Goal: Navigation & Orientation: Find specific page/section

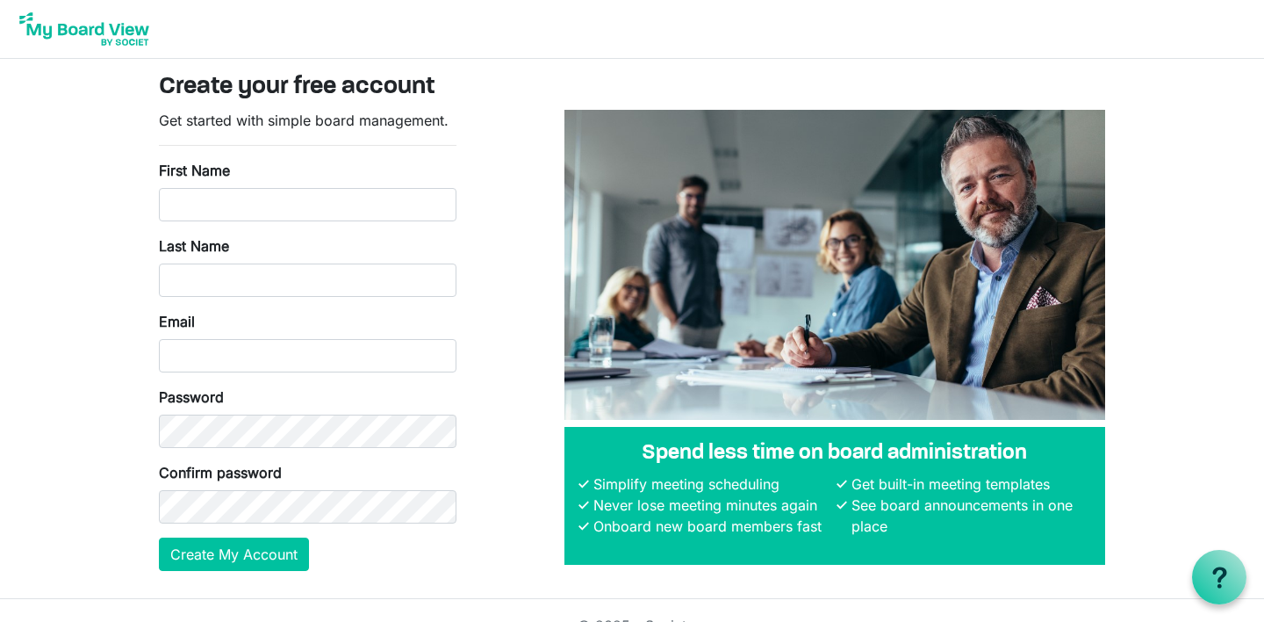
click at [108, 33] on img at bounding box center [84, 29] width 140 height 44
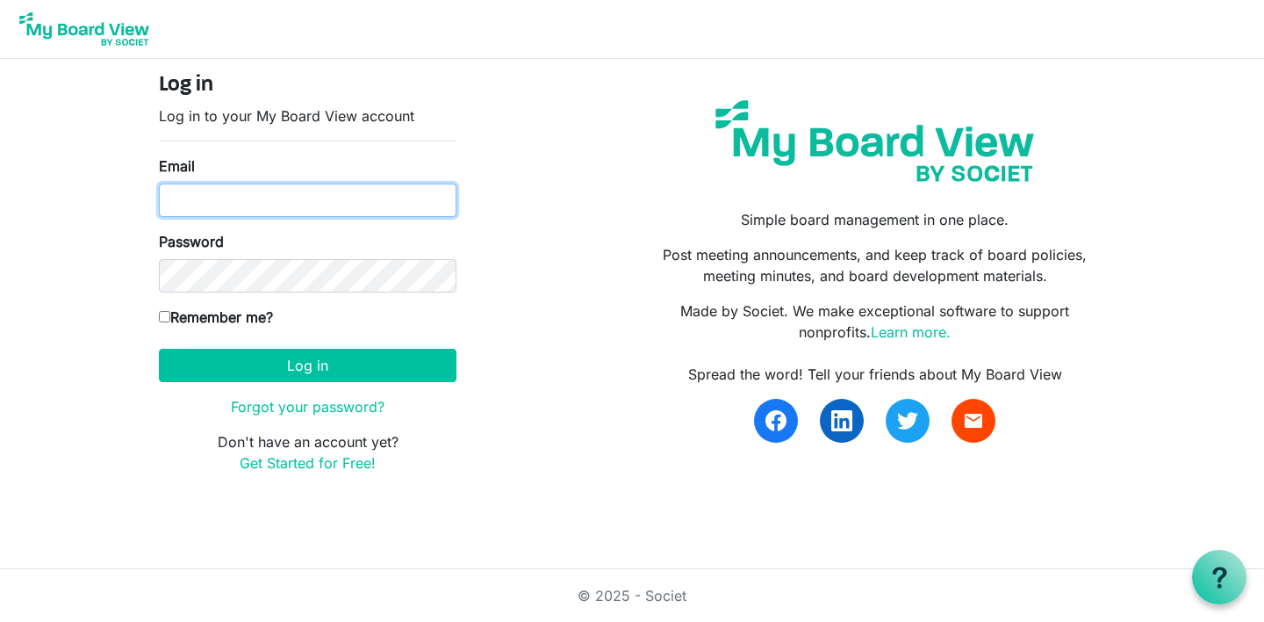
type input "ajs406@hotmail.com"
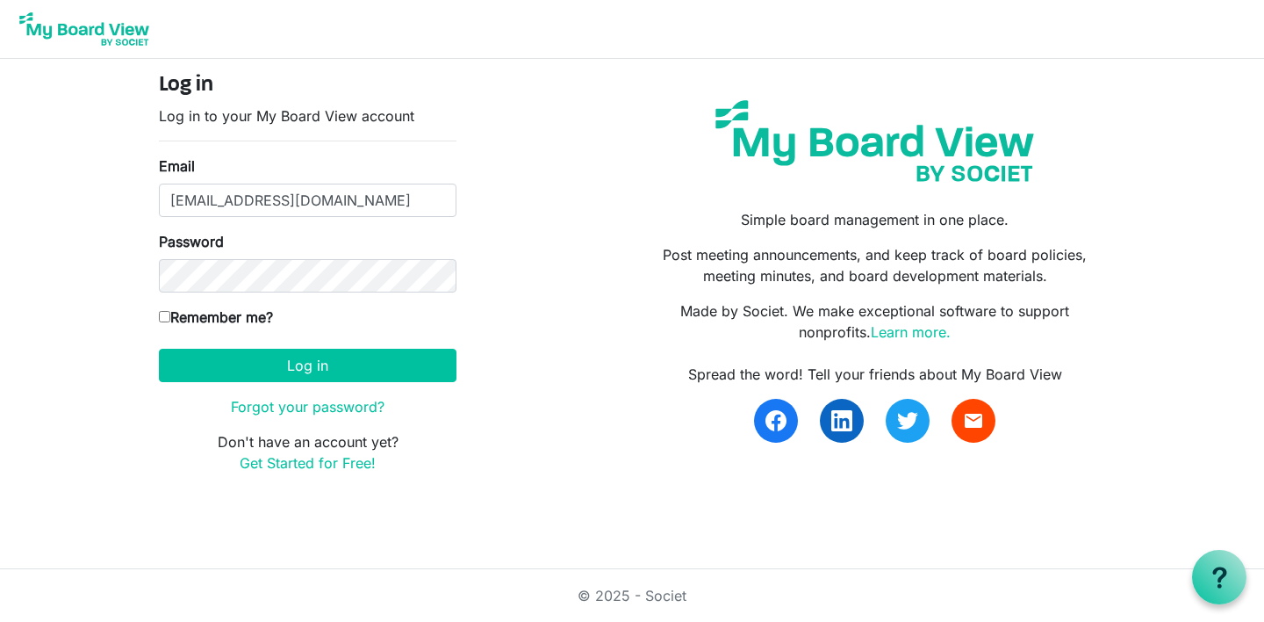
click at [163, 317] on input "Remember me?" at bounding box center [164, 316] width 11 height 11
checkbox input "true"
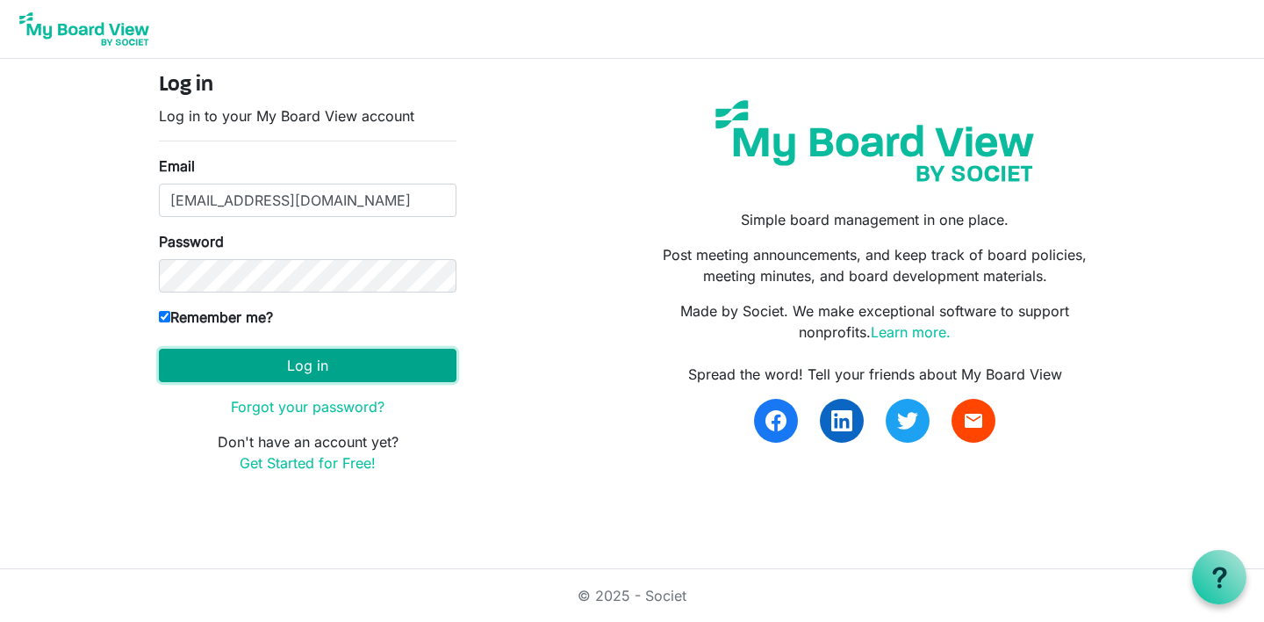
click at [230, 364] on button "Log in" at bounding box center [308, 365] width 298 height 33
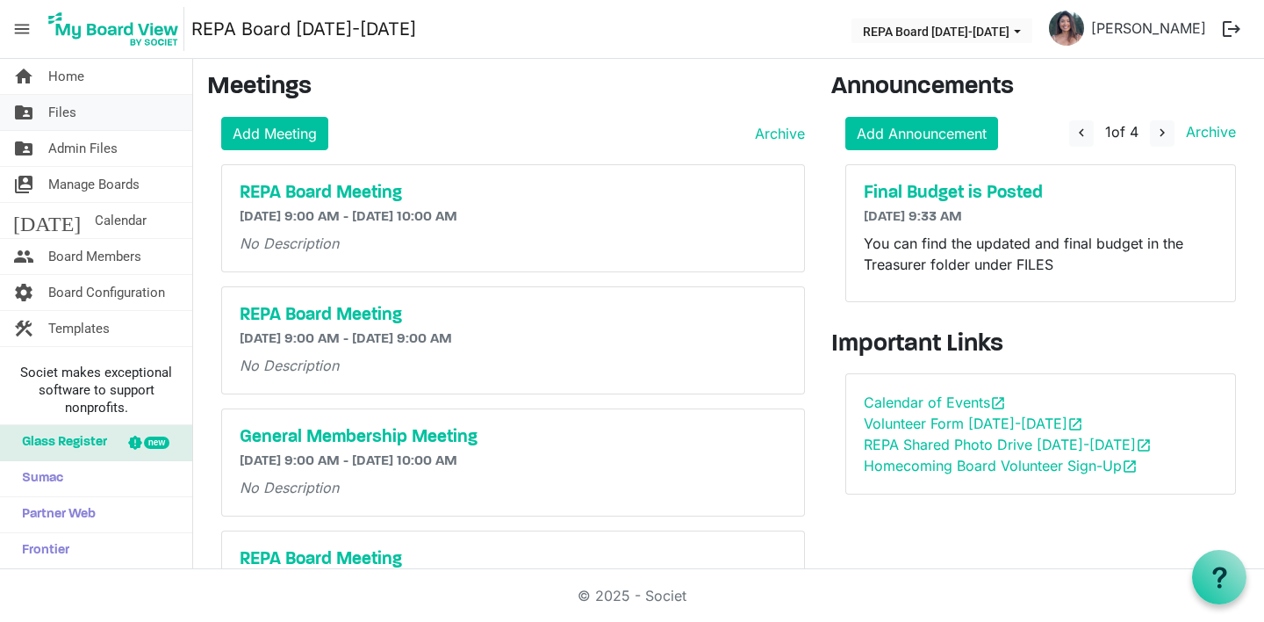
click at [76, 111] on link "folder_shared Files" at bounding box center [96, 112] width 192 height 35
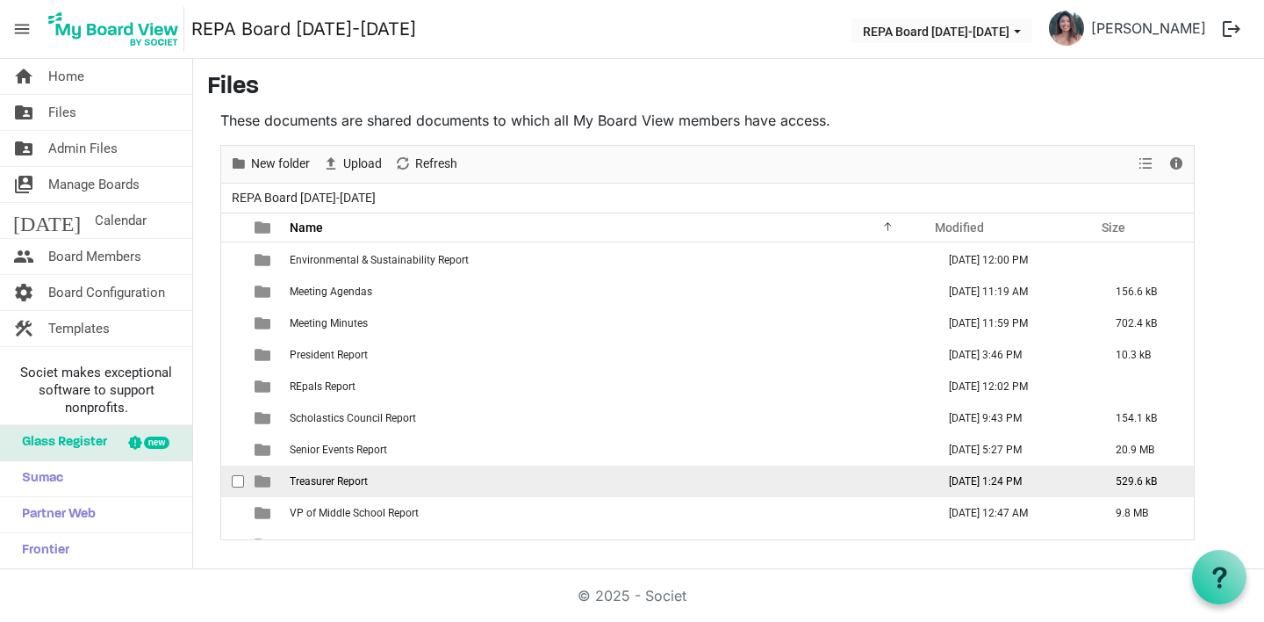
scroll to position [177, 0]
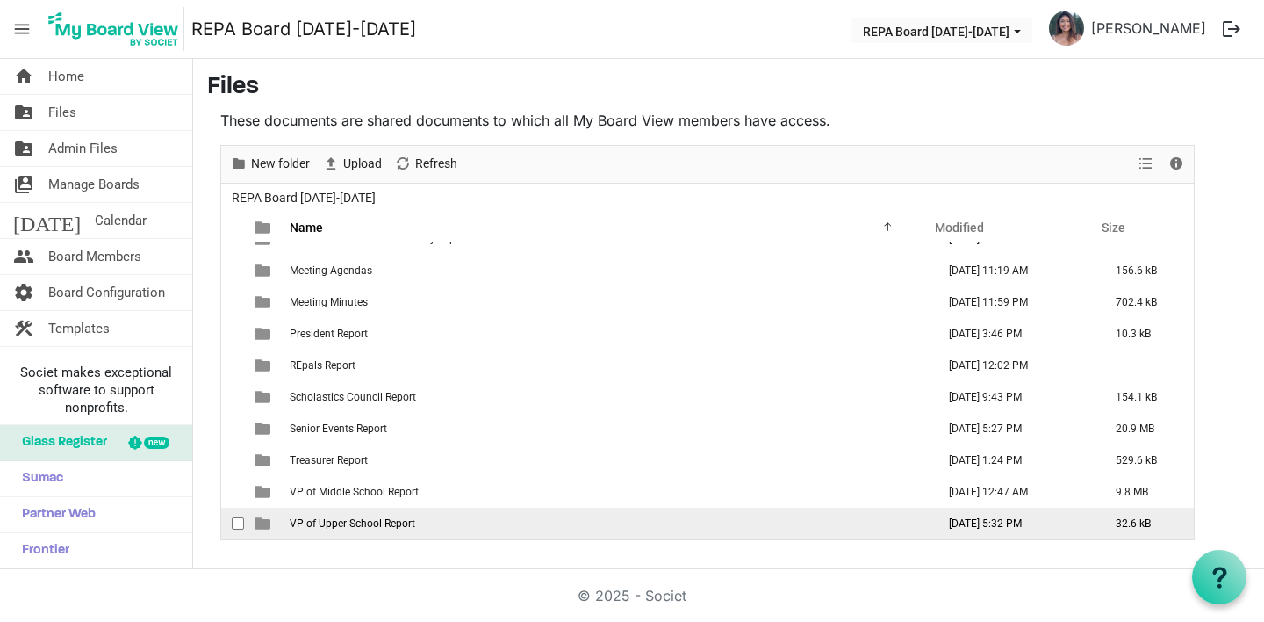
click at [367, 523] on span "VP of Upper School Report" at bounding box center [353, 523] width 126 height 12
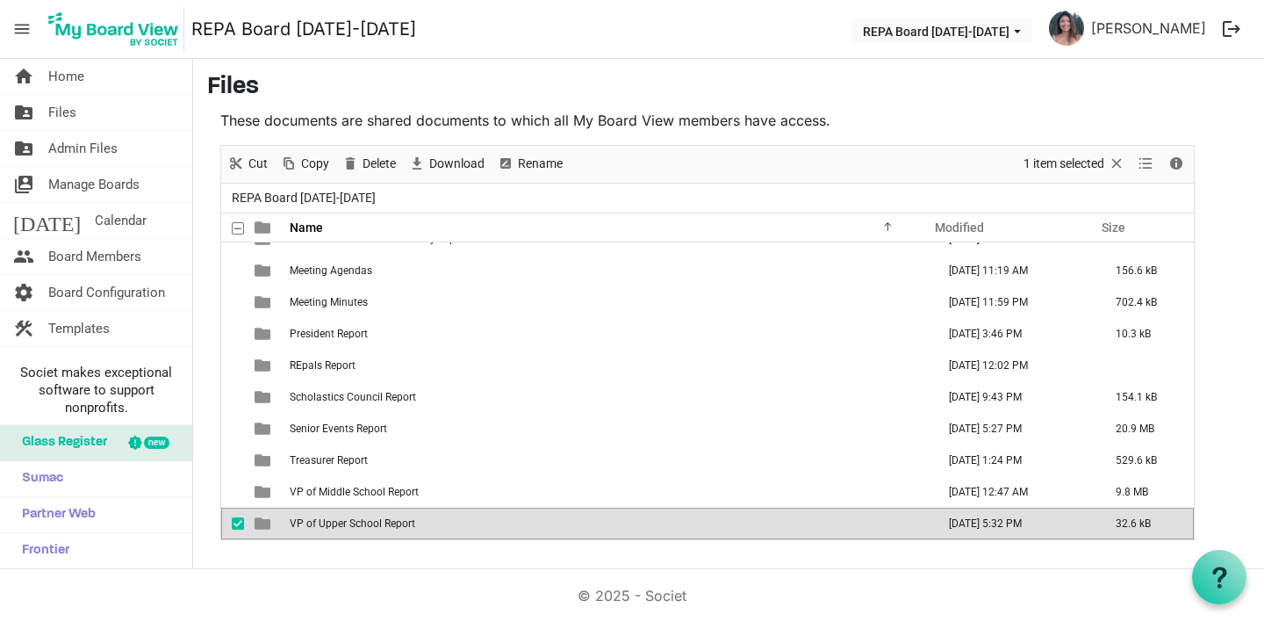
click at [367, 523] on span "VP of Upper School Report" at bounding box center [353, 523] width 126 height 12
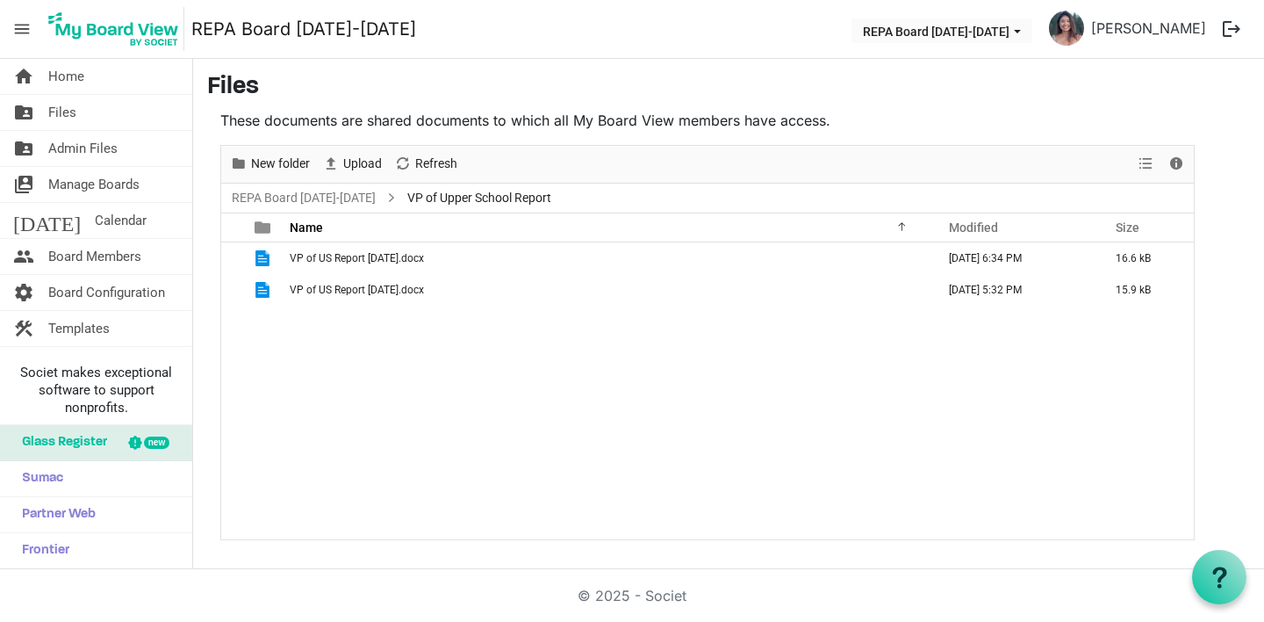
scroll to position [0, 0]
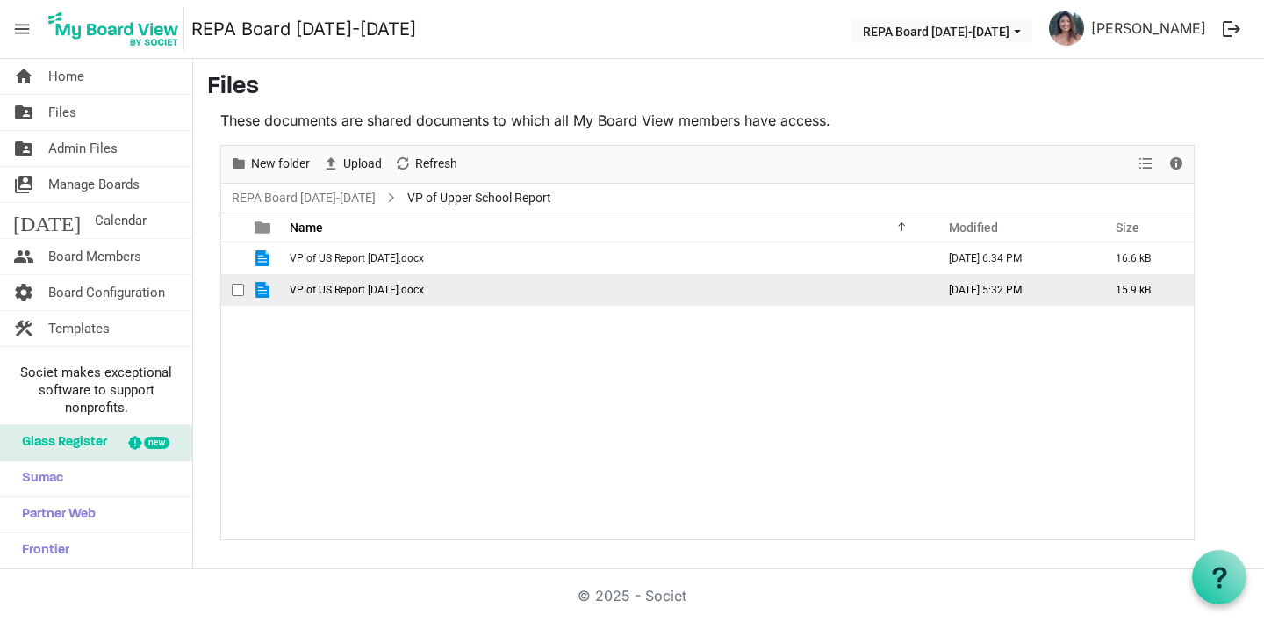
click at [384, 299] on td "VP of US Report September 2025.docx" at bounding box center [607, 290] width 646 height 32
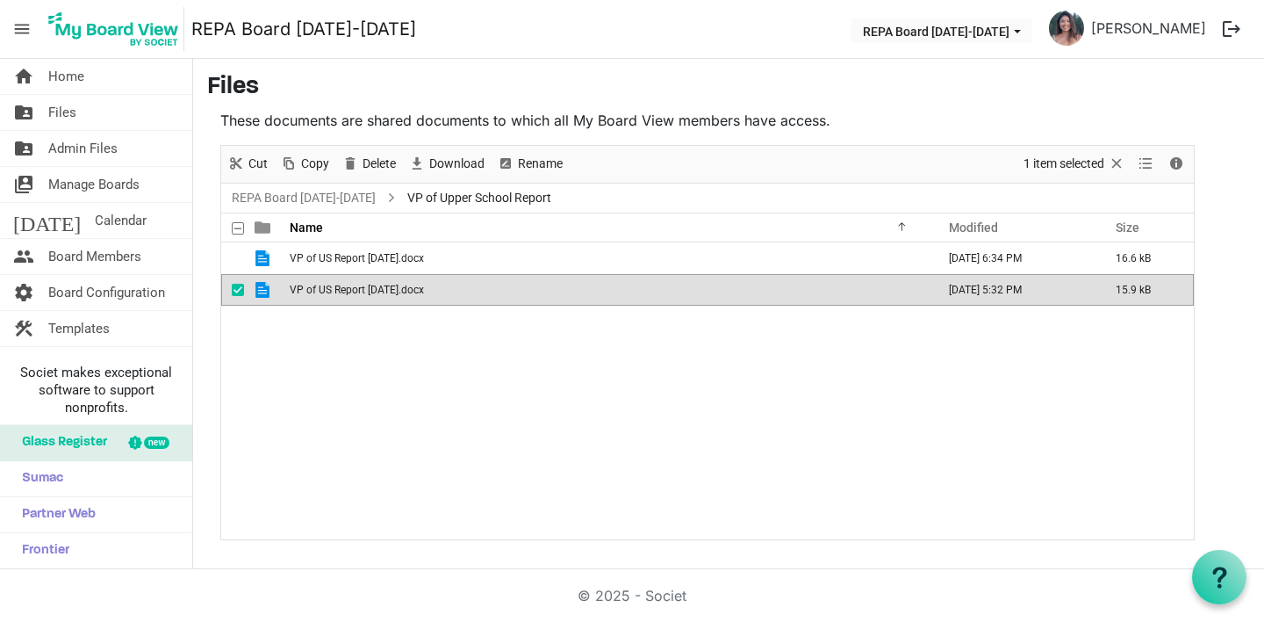
click at [384, 299] on td "VP of US Report September 2025.docx" at bounding box center [607, 290] width 646 height 32
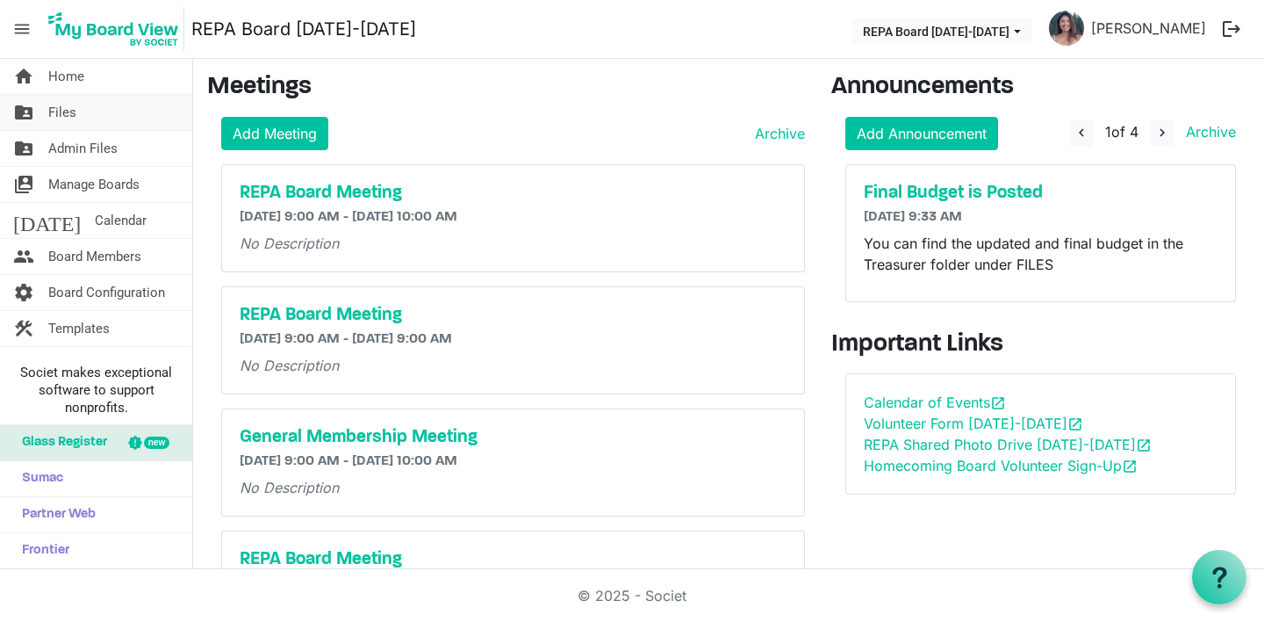
click at [77, 115] on link "folder_shared Files" at bounding box center [96, 112] width 192 height 35
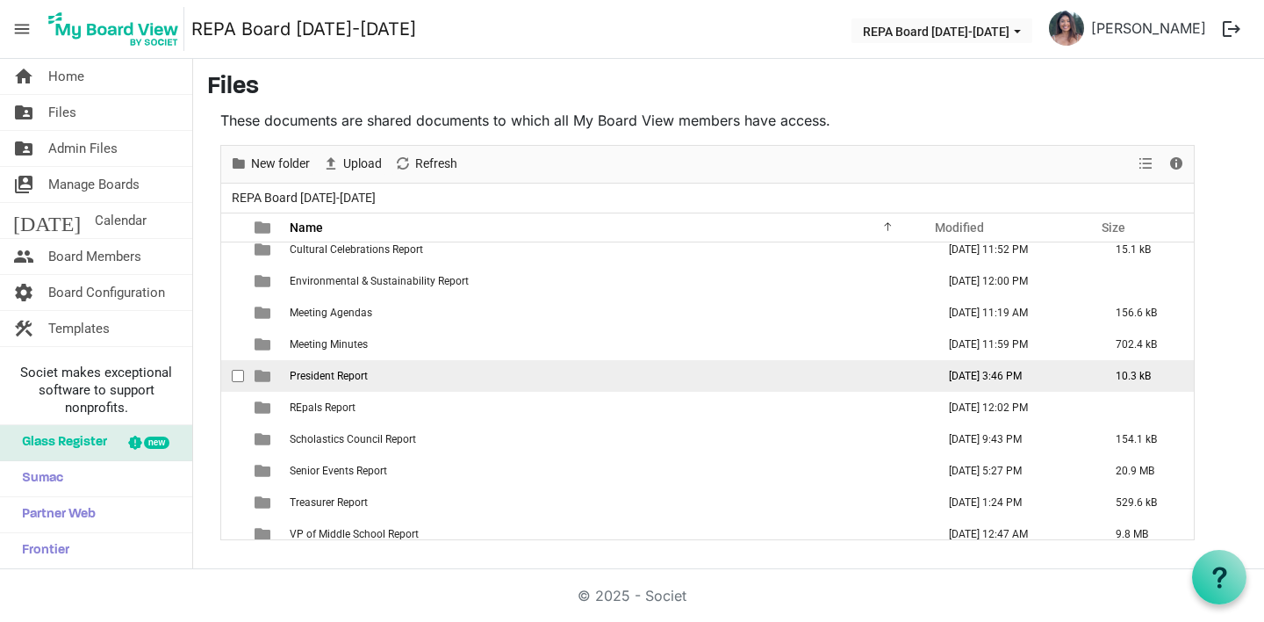
scroll to position [177, 0]
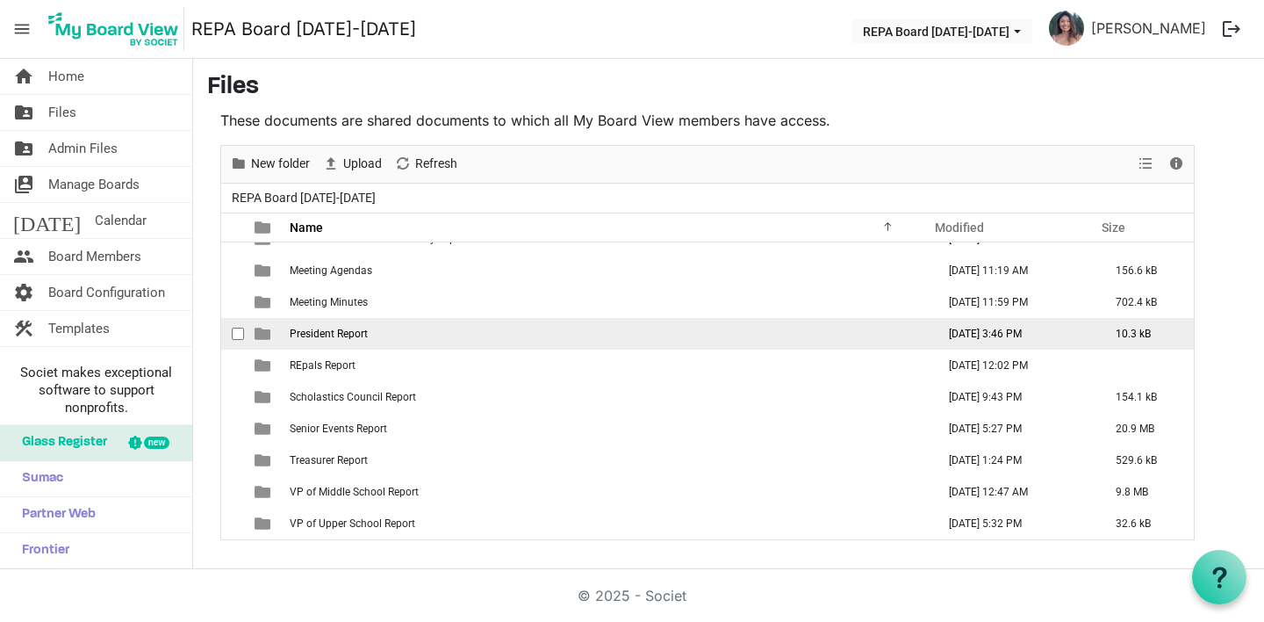
click at [329, 336] on span "President Report" at bounding box center [329, 333] width 78 height 12
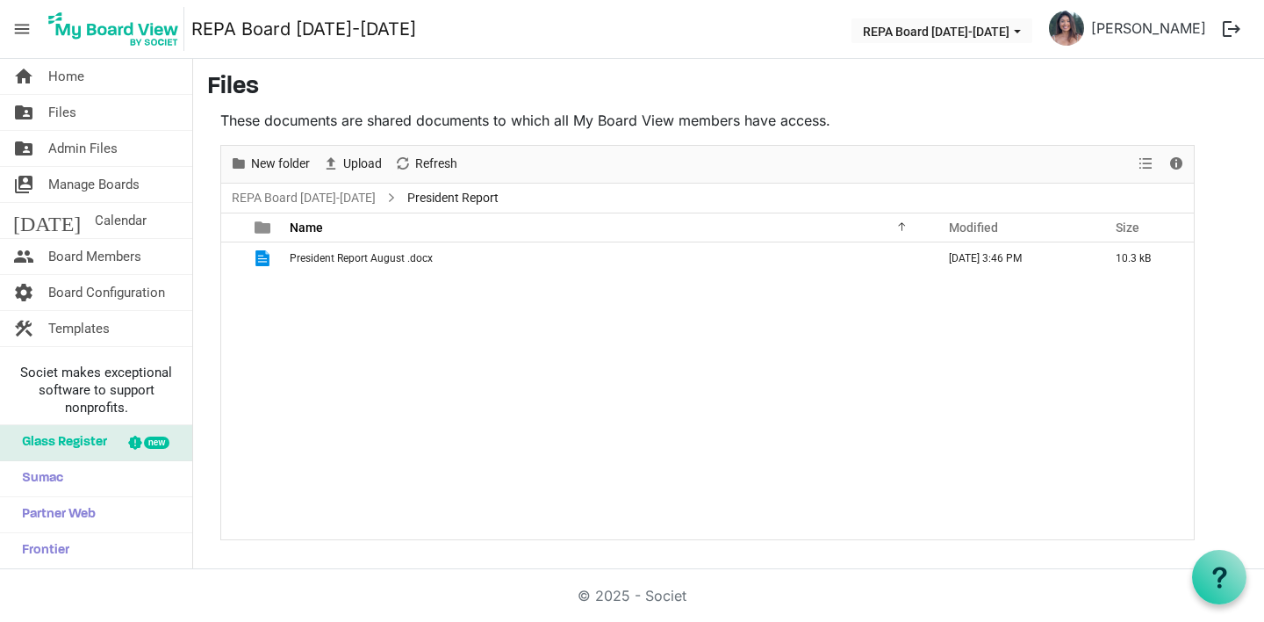
scroll to position [0, 0]
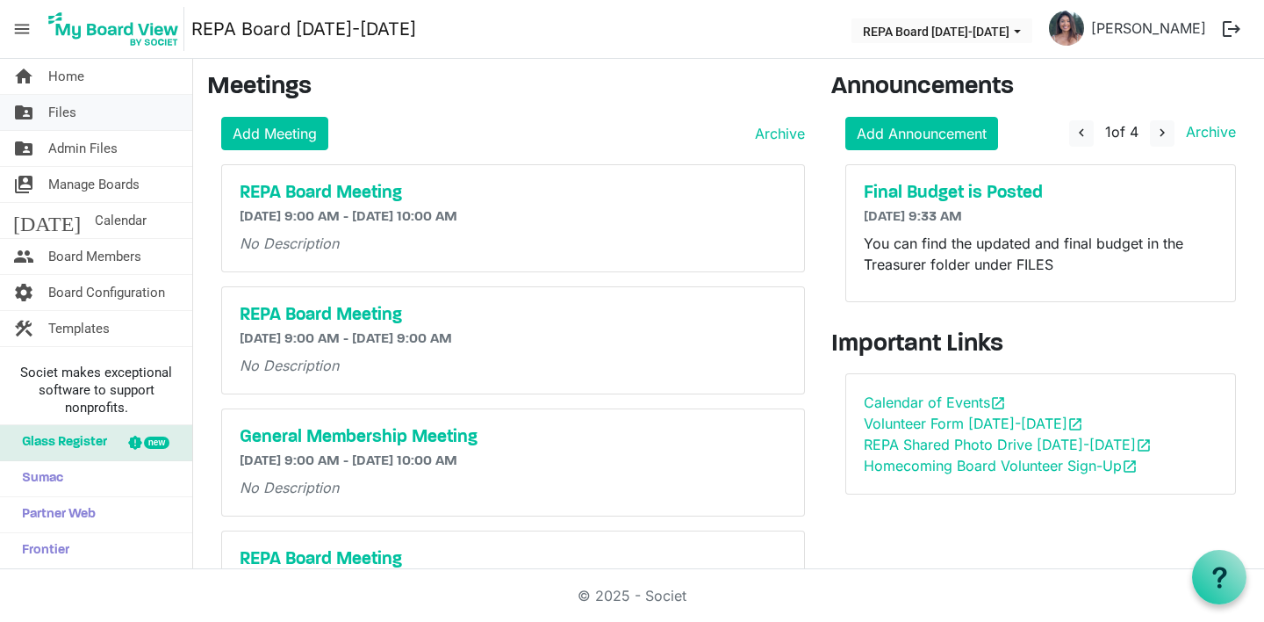
click at [64, 115] on span "Files" at bounding box center [62, 112] width 28 height 35
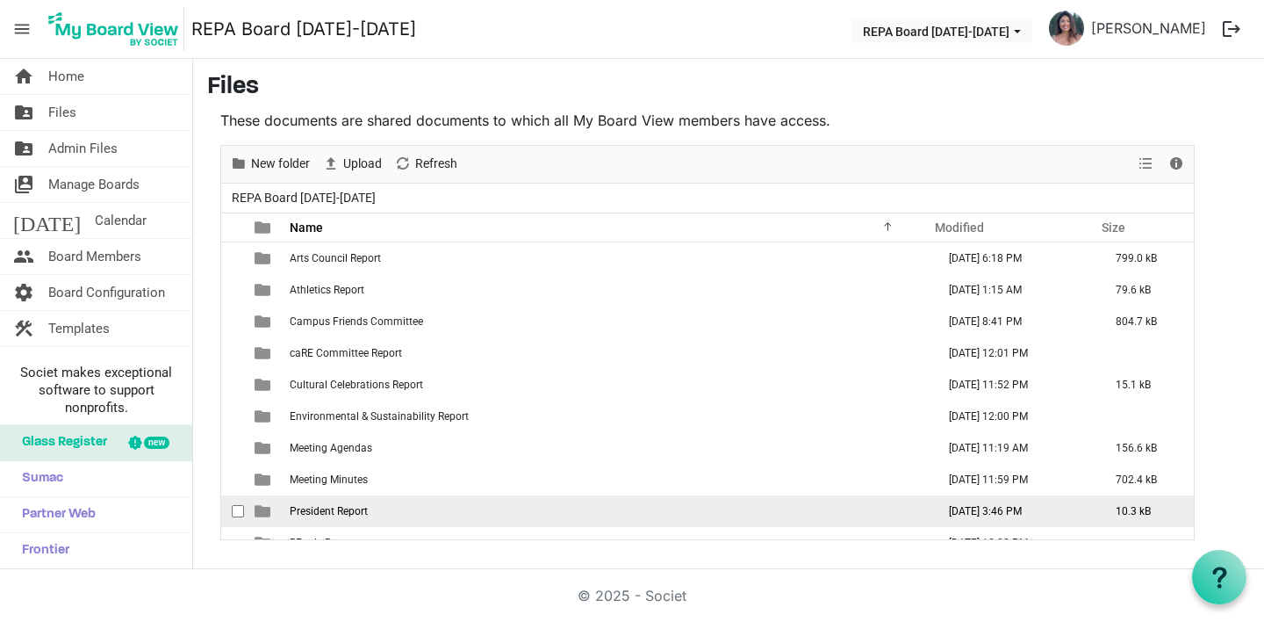
scroll to position [177, 0]
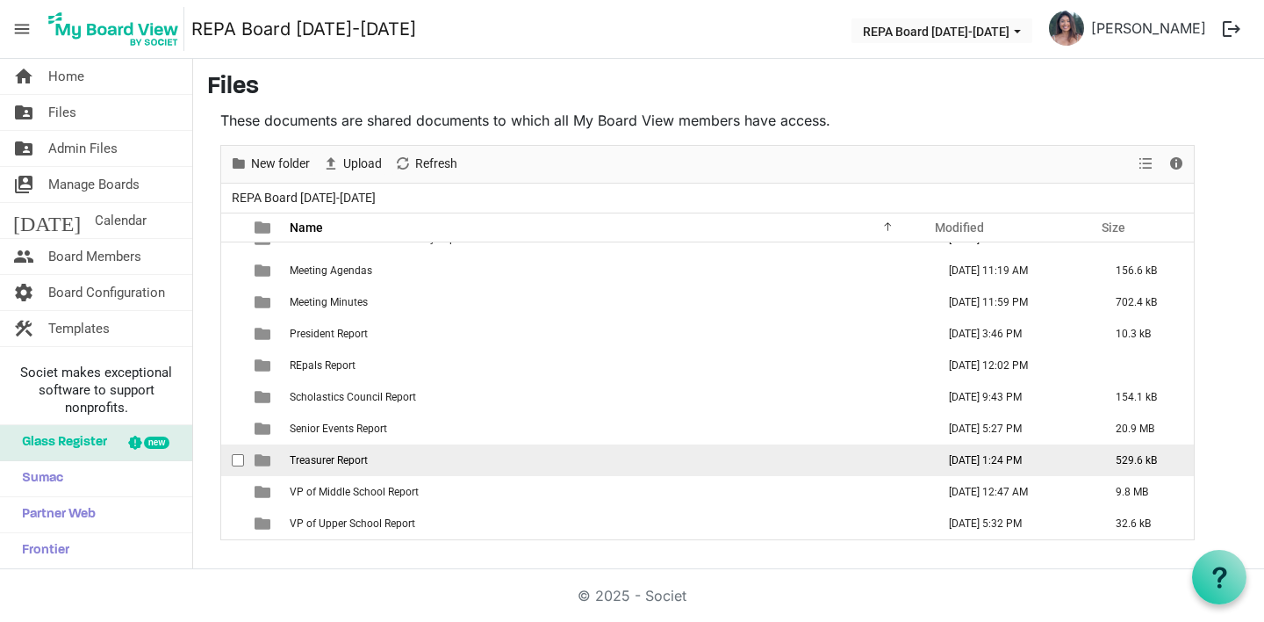
click at [344, 457] on span "Treasurer Report" at bounding box center [329, 460] width 78 height 12
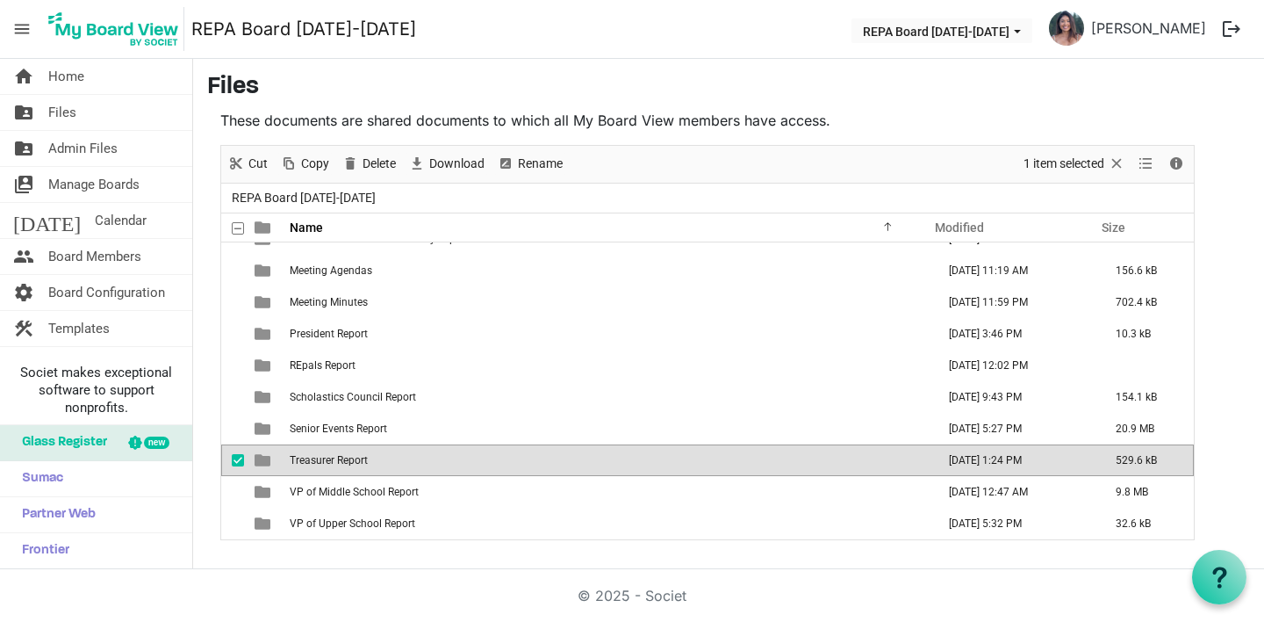
click at [344, 457] on span "Treasurer Report" at bounding box center [329, 460] width 78 height 12
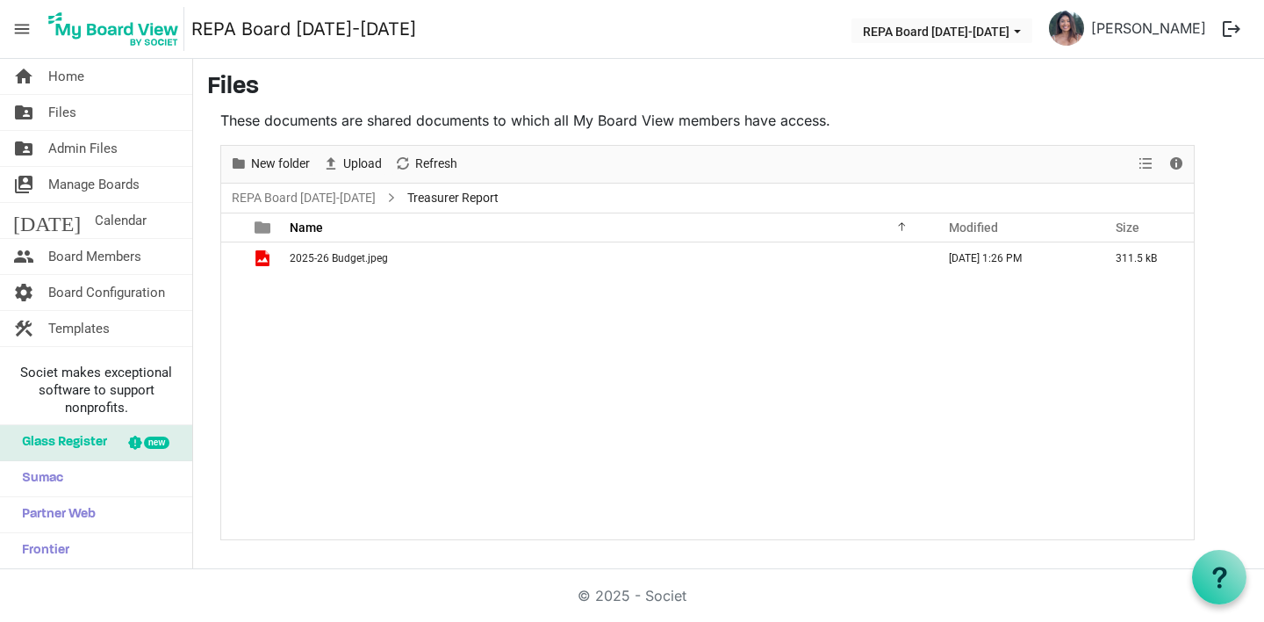
scroll to position [0, 0]
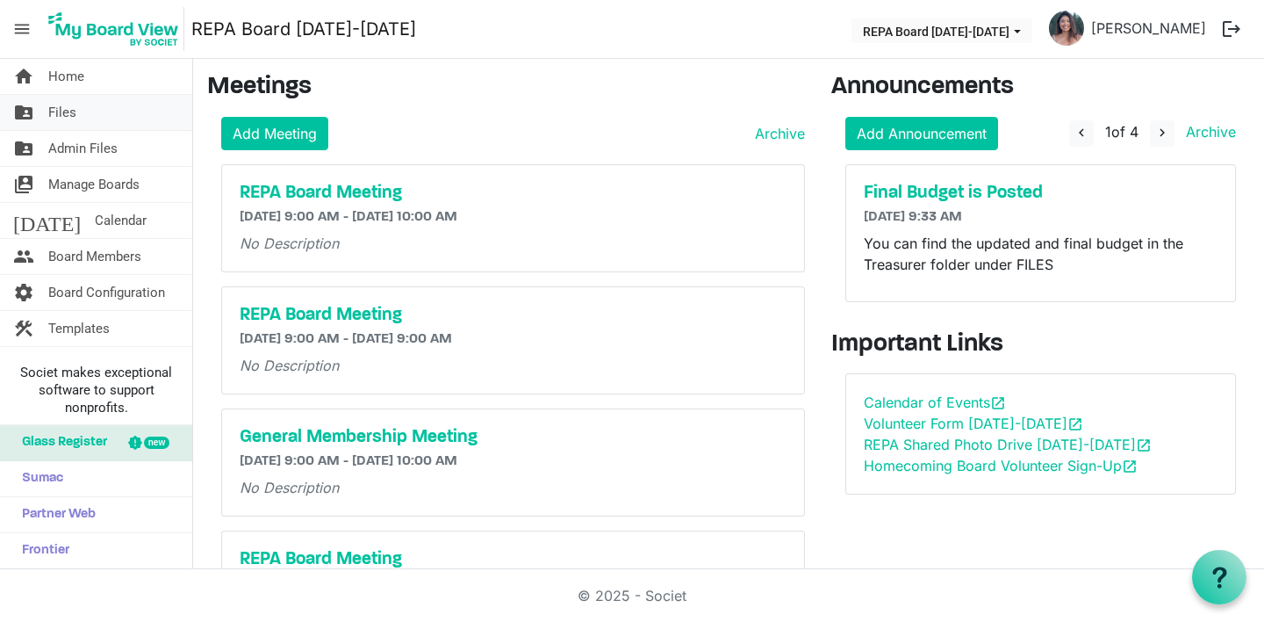
click at [59, 125] on span "Files" at bounding box center [62, 112] width 28 height 35
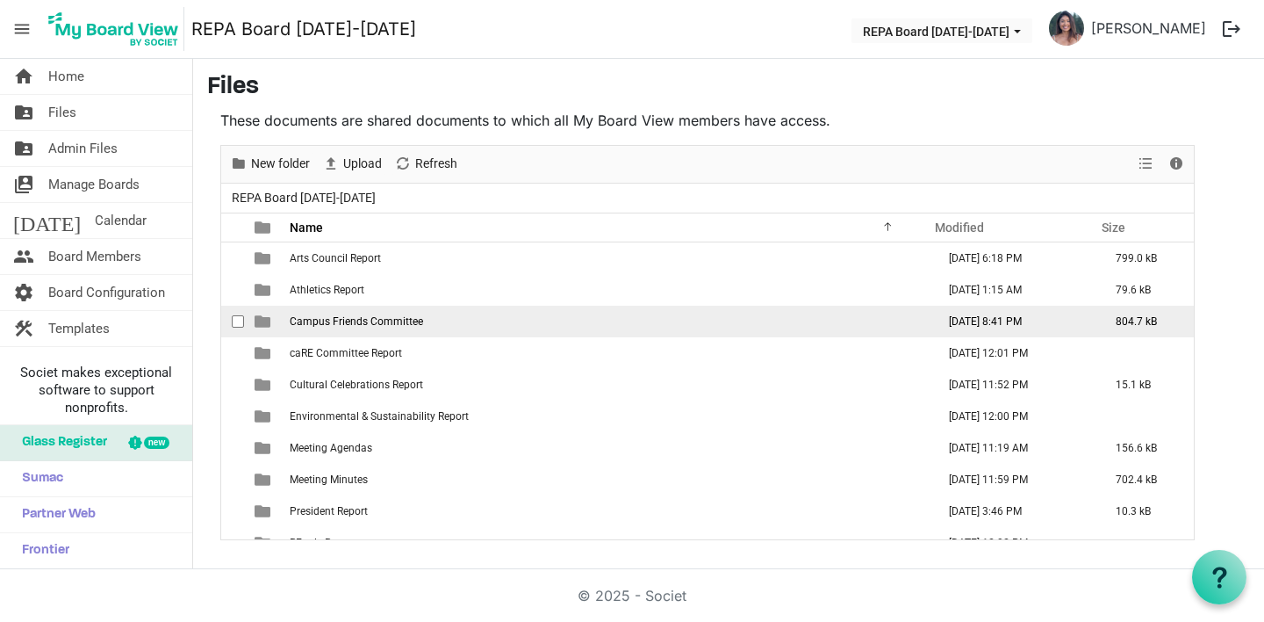
click at [393, 326] on span "Campus Friends Committee" at bounding box center [356, 321] width 133 height 12
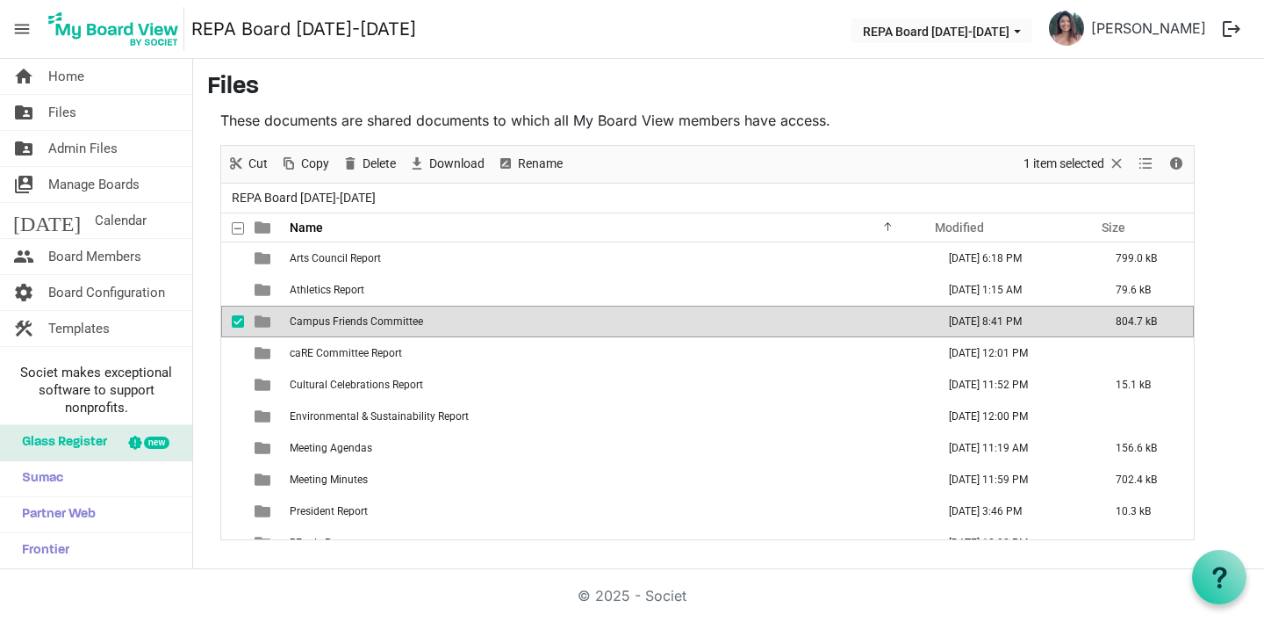
click at [393, 326] on span "Campus Friends Committee" at bounding box center [356, 321] width 133 height 12
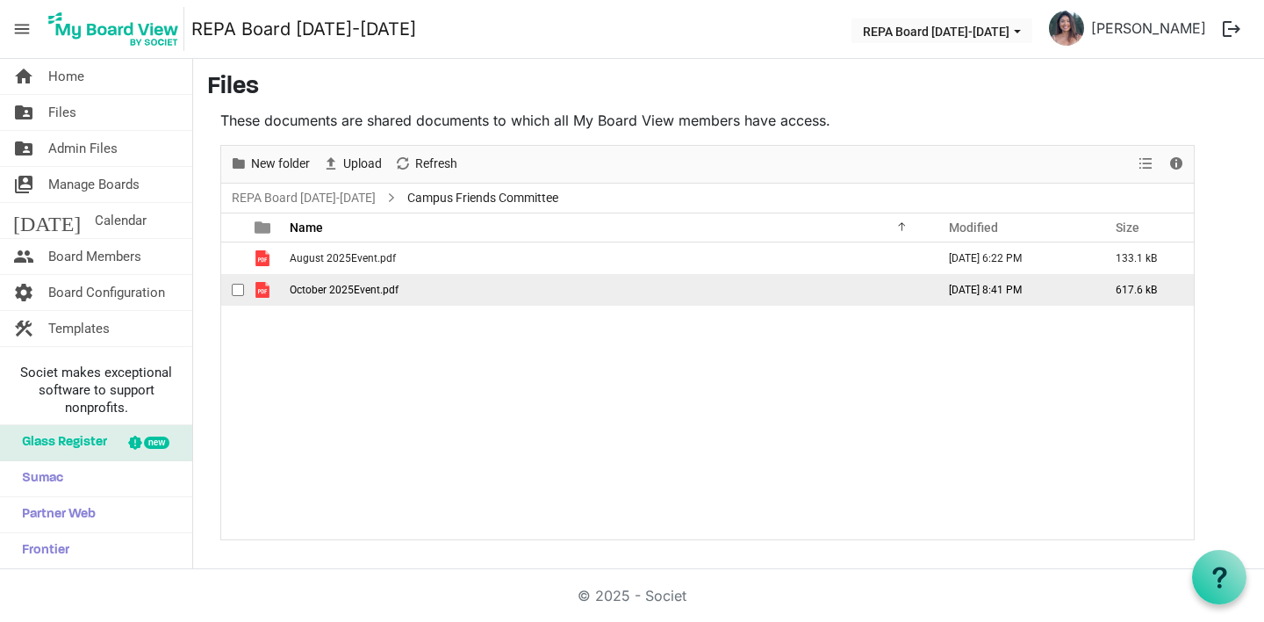
click at [339, 290] on span "October 2025Event.pdf" at bounding box center [344, 290] width 109 height 12
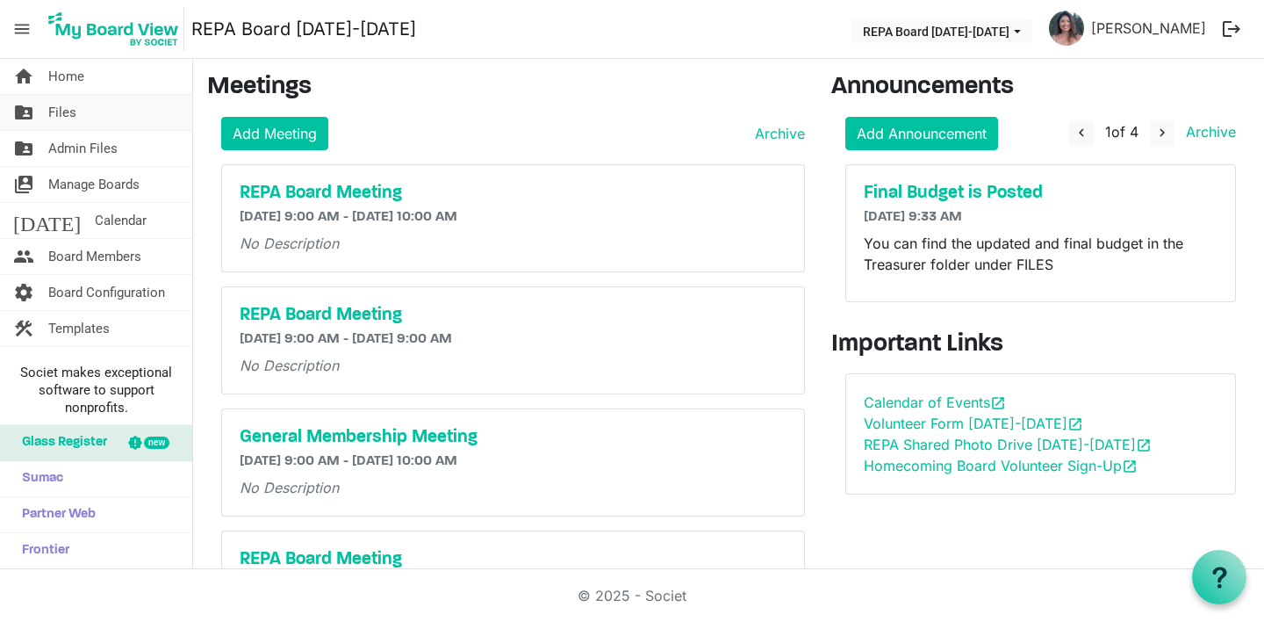
click at [90, 108] on link "folder_shared Files" at bounding box center [96, 112] width 192 height 35
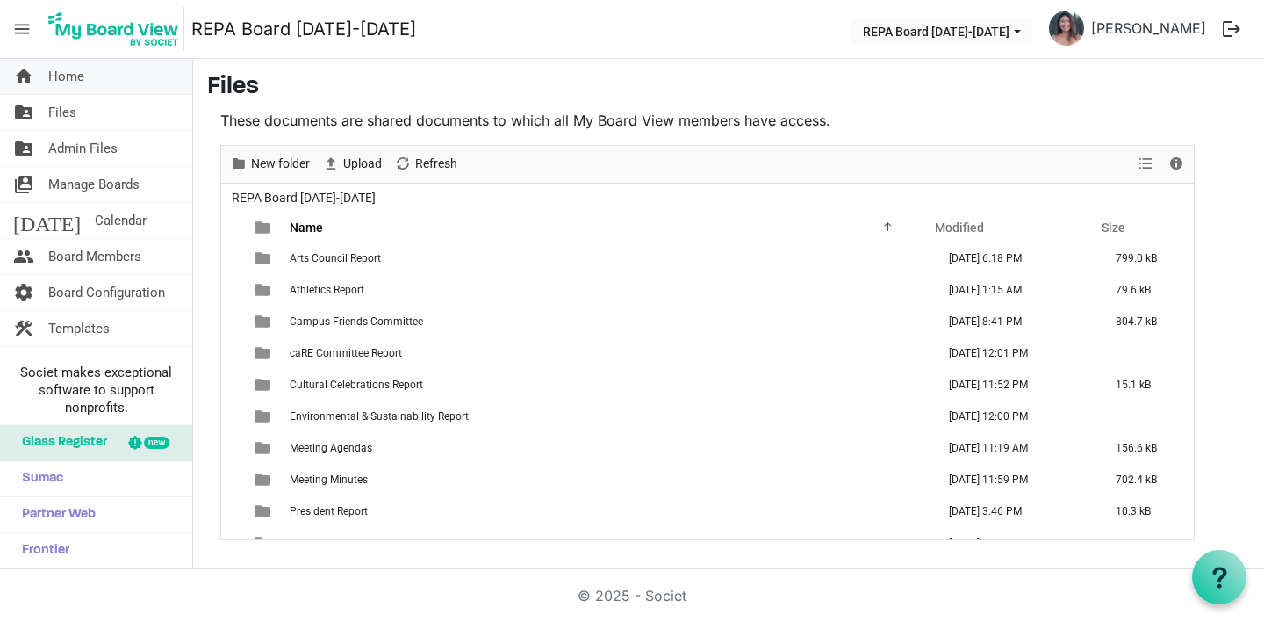
click at [53, 71] on span "Home" at bounding box center [66, 76] width 36 height 35
